Goal: Transaction & Acquisition: Download file/media

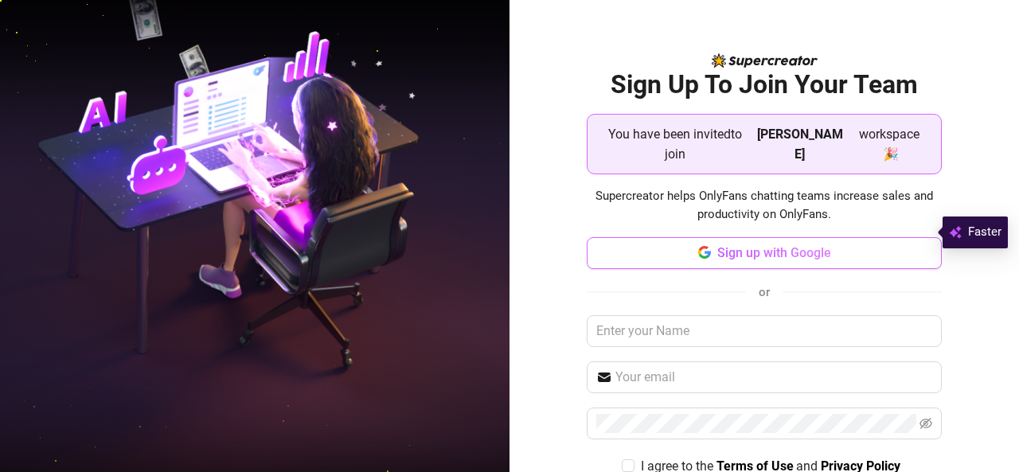
click at [779, 245] on span "Sign up with Google" at bounding box center [775, 252] width 114 height 15
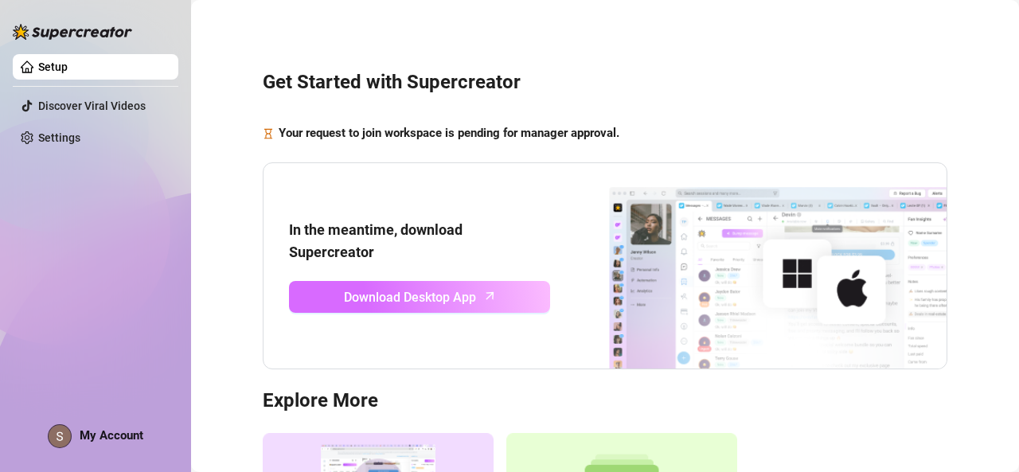
click at [358, 294] on span "Download Desktop App" at bounding box center [410, 298] width 132 height 20
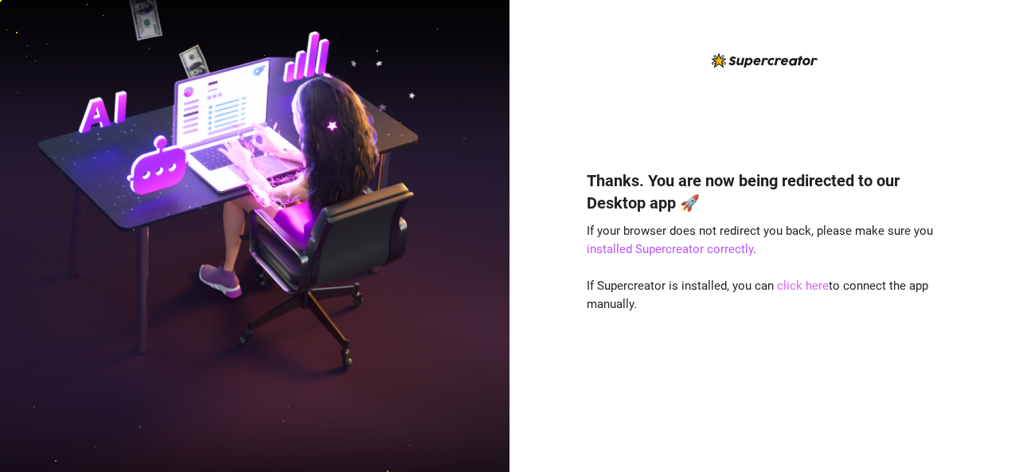
click at [803, 286] on link "click here" at bounding box center [803, 286] width 52 height 14
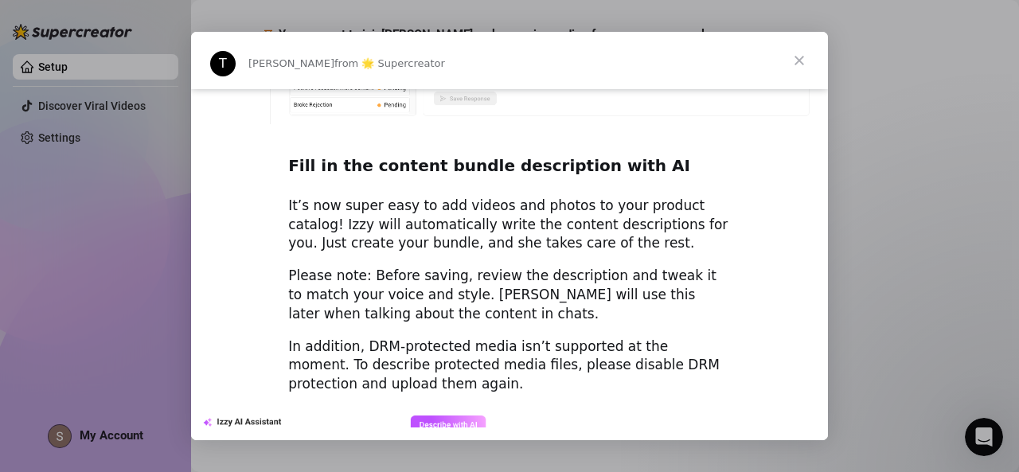
scroll to position [2303, 0]
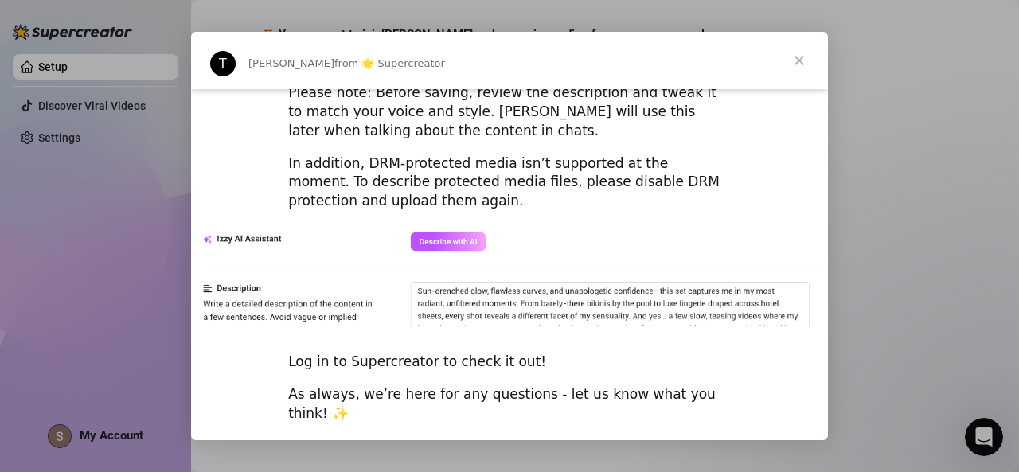
click at [899, 166] on div "Intercom messenger" at bounding box center [509, 236] width 1019 height 472
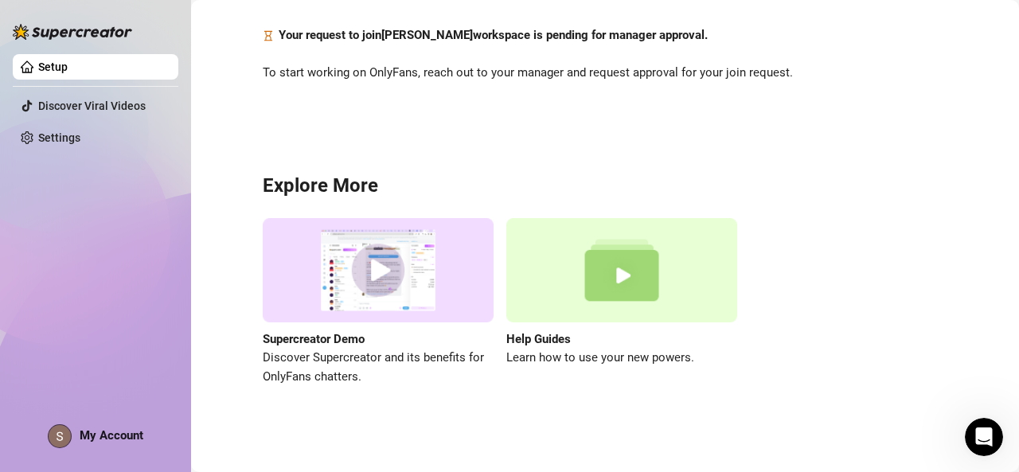
scroll to position [107, 0]
